Goal: Check status: Check status

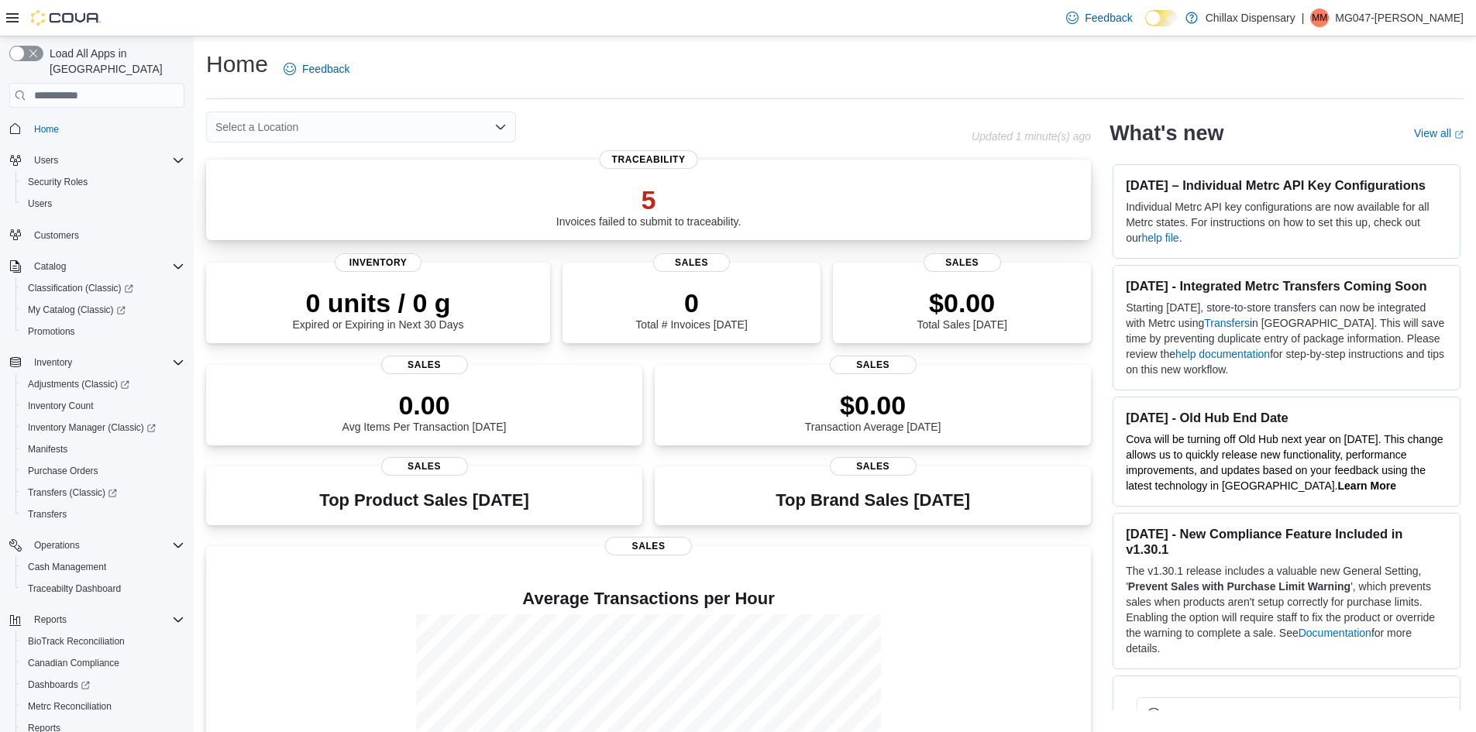
click at [707, 225] on div "5 Invoices failed to submit to traceability." at bounding box center [648, 205] width 185 height 43
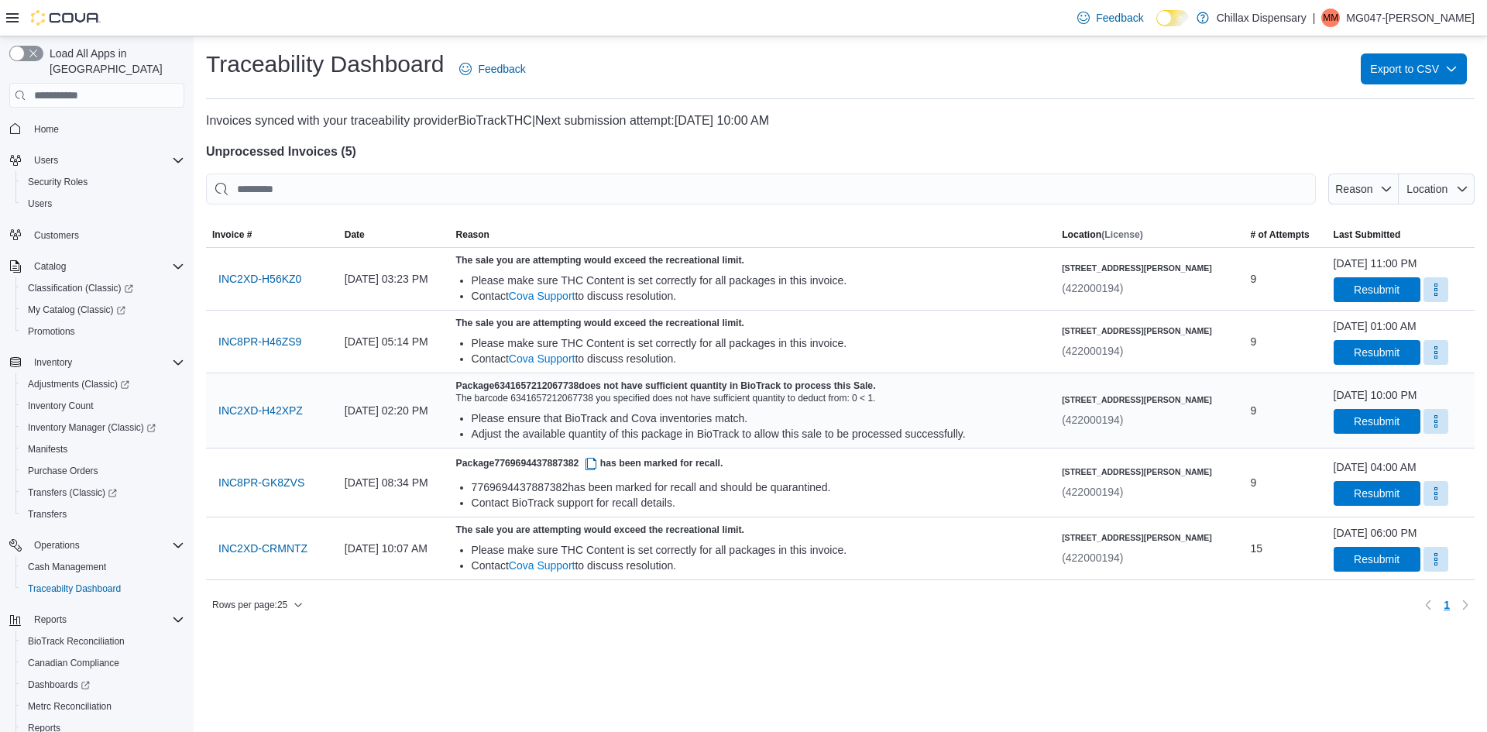
click at [594, 390] on h5 "Package 6341657212067738 does not have sufficient quantity in BioTrack to proce…" at bounding box center [753, 386] width 594 height 12
copy h5 "6341657212067738"
click at [1354, 427] on span "Resubmit" at bounding box center [1377, 421] width 46 height 15
